Goal: Information Seeking & Learning: Check status

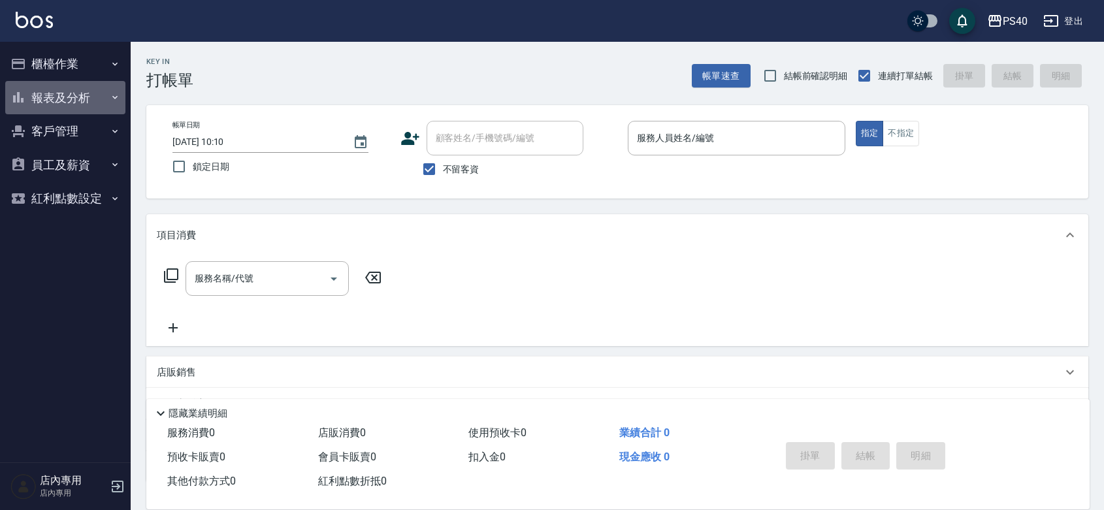
click at [73, 82] on button "報表及分析" at bounding box center [65, 98] width 120 height 34
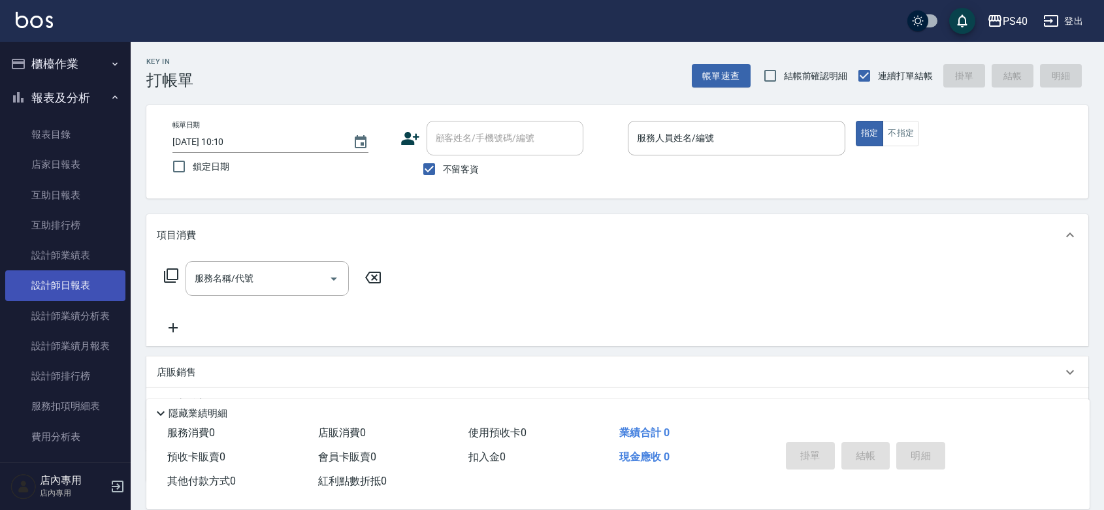
click at [77, 280] on link "設計師日報表" at bounding box center [65, 286] width 120 height 30
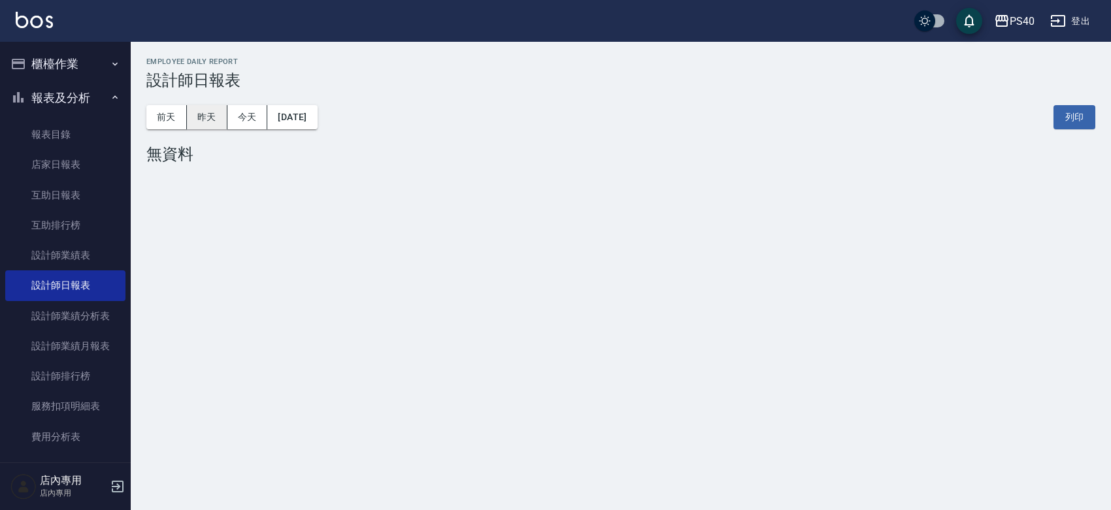
click at [211, 112] on button "昨天" at bounding box center [207, 117] width 41 height 24
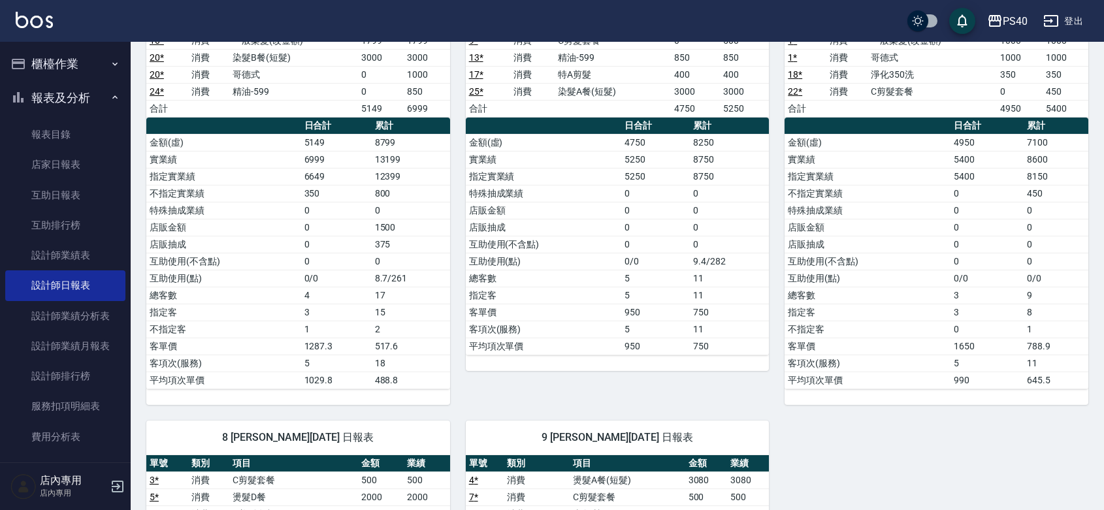
scroll to position [572, 0]
